Goal: Transaction & Acquisition: Purchase product/service

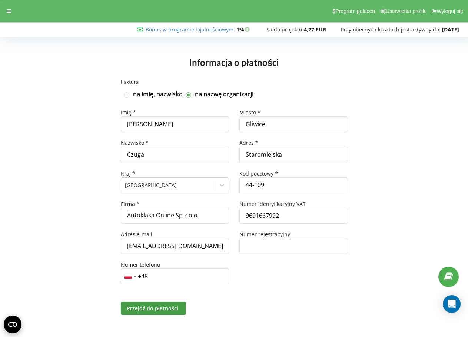
scroll to position [4, 0]
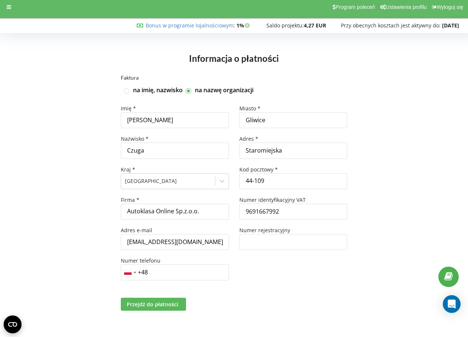
click at [174, 306] on span "Przejdź do płatności" at bounding box center [153, 304] width 52 height 7
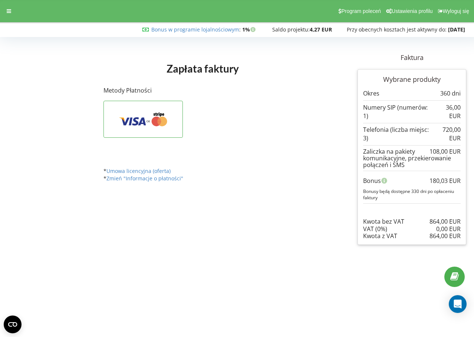
drag, startPoint x: 409, startPoint y: 191, endPoint x: 426, endPoint y: 198, distance: 18.5
click at [426, 198] on p "Bonusy będą dostępne 330 dni po opłaceniu faktury" at bounding box center [412, 194] width 98 height 13
drag, startPoint x: 408, startPoint y: 155, endPoint x: 431, endPoint y: 164, distance: 25.3
click at [431, 164] on div "Zaliczka na pakiety komunikacyjne, przekierowanie połączeń i SMS" at bounding box center [412, 158] width 98 height 20
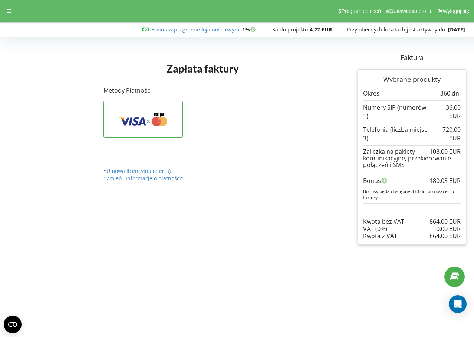
click at [432, 164] on div "Zaliczka na pakiety komunikacyjne, przekierowanie połączeń i SMS" at bounding box center [412, 158] width 98 height 20
click at [168, 273] on body "Program poleceń Ustawienia profilu Wyloguj się Bonus w programie lojalnościowym…" at bounding box center [237, 168] width 474 height 337
click at [250, 91] on p "Metody Płatności" at bounding box center [202, 90] width 198 height 9
click at [448, 31] on strong "[DATE]" at bounding box center [456, 29] width 17 height 7
click at [212, 30] on link "Bonus w programie lojalnościowym" at bounding box center [195, 29] width 88 height 7
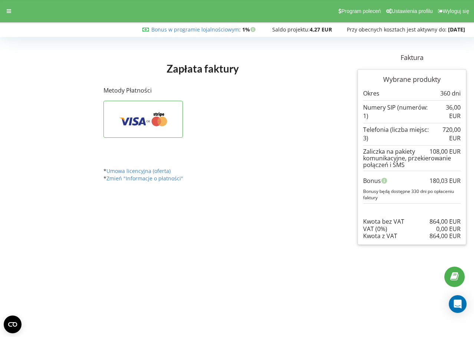
click at [264, 86] on p "Metody Płatności" at bounding box center [202, 90] width 198 height 9
click at [155, 115] on icon at bounding box center [154, 114] width 1 height 3
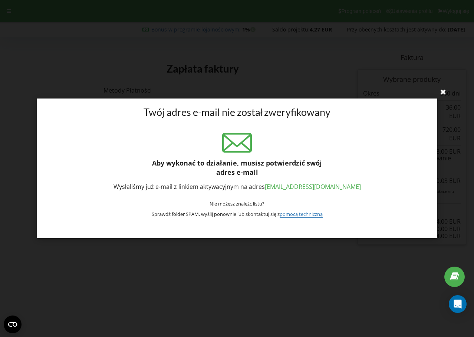
click at [445, 91] on icon at bounding box center [443, 92] width 12 height 12
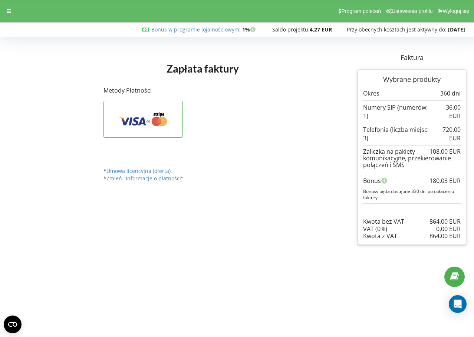
click at [298, 81] on div "Twój adres e-mail został pomyślnie zweryfikowany Przetwarzanie... Twój adres e-…" at bounding box center [237, 168] width 474 height 337
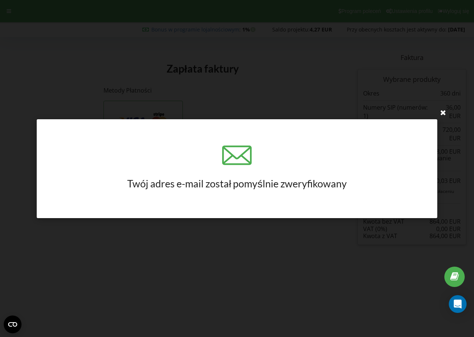
click at [445, 110] on icon at bounding box center [443, 112] width 12 height 12
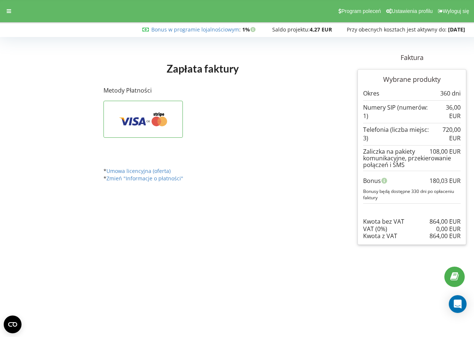
click at [339, 85] on div "Zapłata faktury Faktura Wybrane produkty 360 dni" at bounding box center [280, 149] width 381 height 202
click at [312, 31] on strong "4,27 EUR" at bounding box center [321, 29] width 22 height 7
click at [334, 62] on div "Zapłata faktury Faktura Wybrane produkty Okres 360 dni" at bounding box center [217, 121] width 238 height 147
